Goal: Task Accomplishment & Management: Use online tool/utility

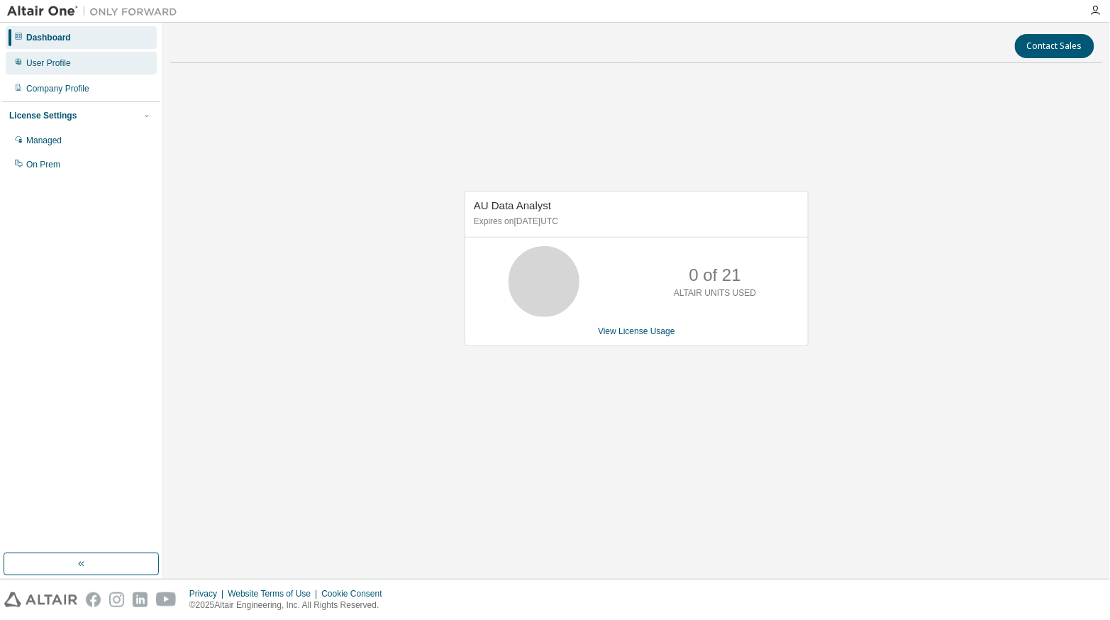
click at [65, 65] on div "User Profile" at bounding box center [48, 62] width 45 height 11
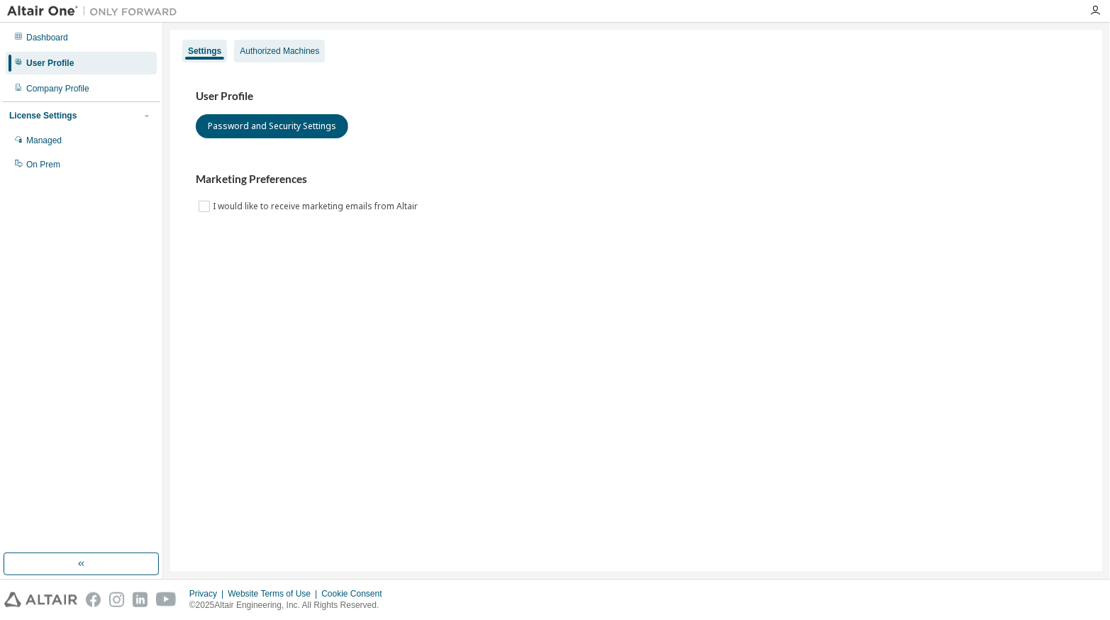
click at [279, 52] on div "Authorized Machines" at bounding box center [279, 50] width 79 height 11
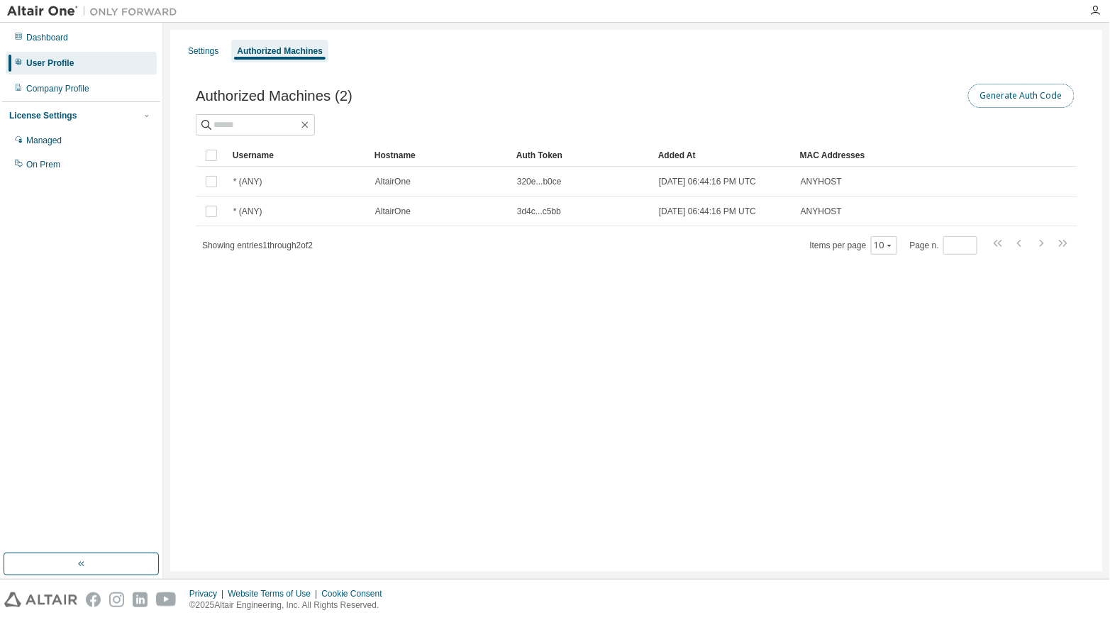
click at [1002, 94] on button "Generate Auth Code" at bounding box center [1021, 96] width 106 height 24
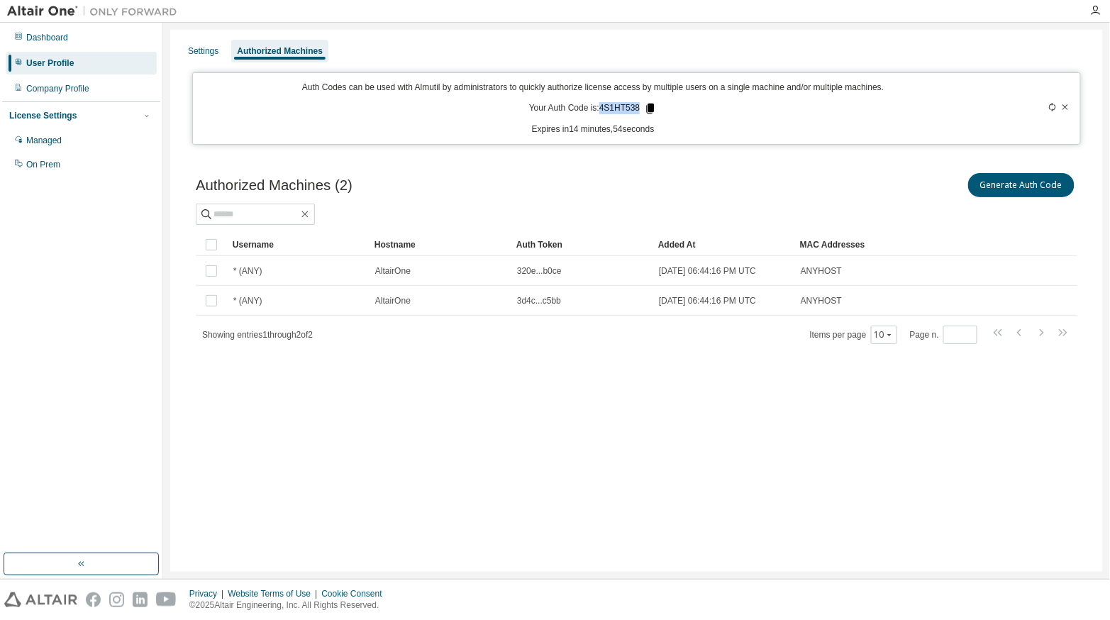
drag, startPoint x: 601, startPoint y: 106, endPoint x: 645, endPoint y: 106, distance: 44.0
click at [645, 106] on p "Your Auth Code is: 4S1HT538" at bounding box center [593, 108] width 128 height 13
drag, startPoint x: 649, startPoint y: 111, endPoint x: 649, endPoint y: 102, distance: 9.2
click at [649, 102] on icon at bounding box center [650, 108] width 13 height 13
click at [735, 126] on p "Expires in 14 minutes, 9 seconds" at bounding box center [592, 129] width 783 height 12
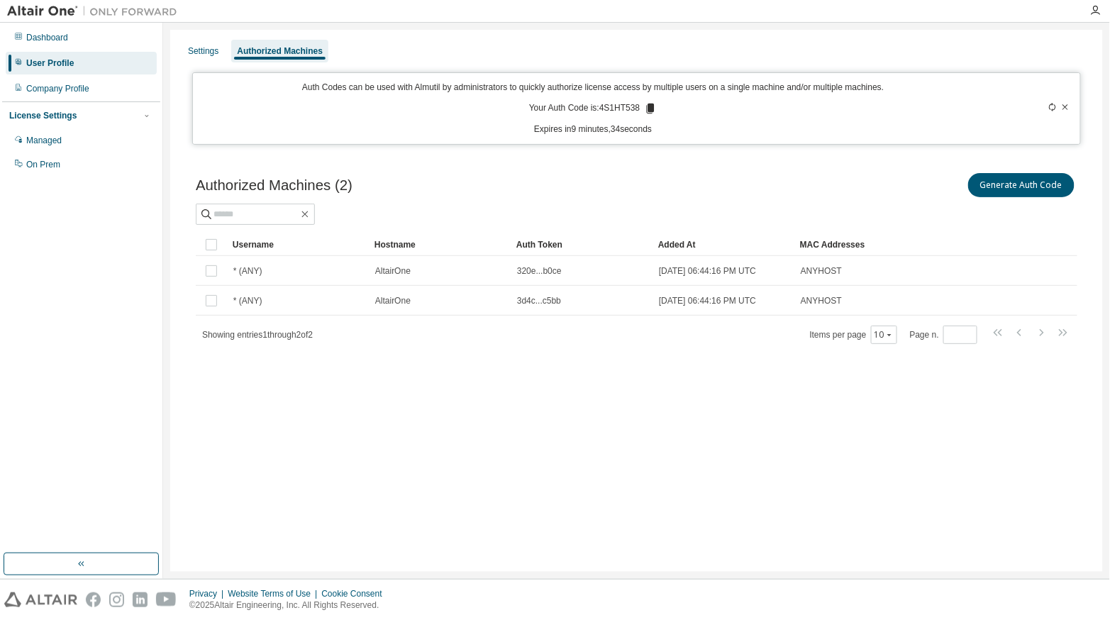
click at [545, 423] on div "Settings Authorized Machines Auth Codes can be used with Almutil by administrat…" at bounding box center [636, 301] width 932 height 542
